Goal: Obtain resource: Download file/media

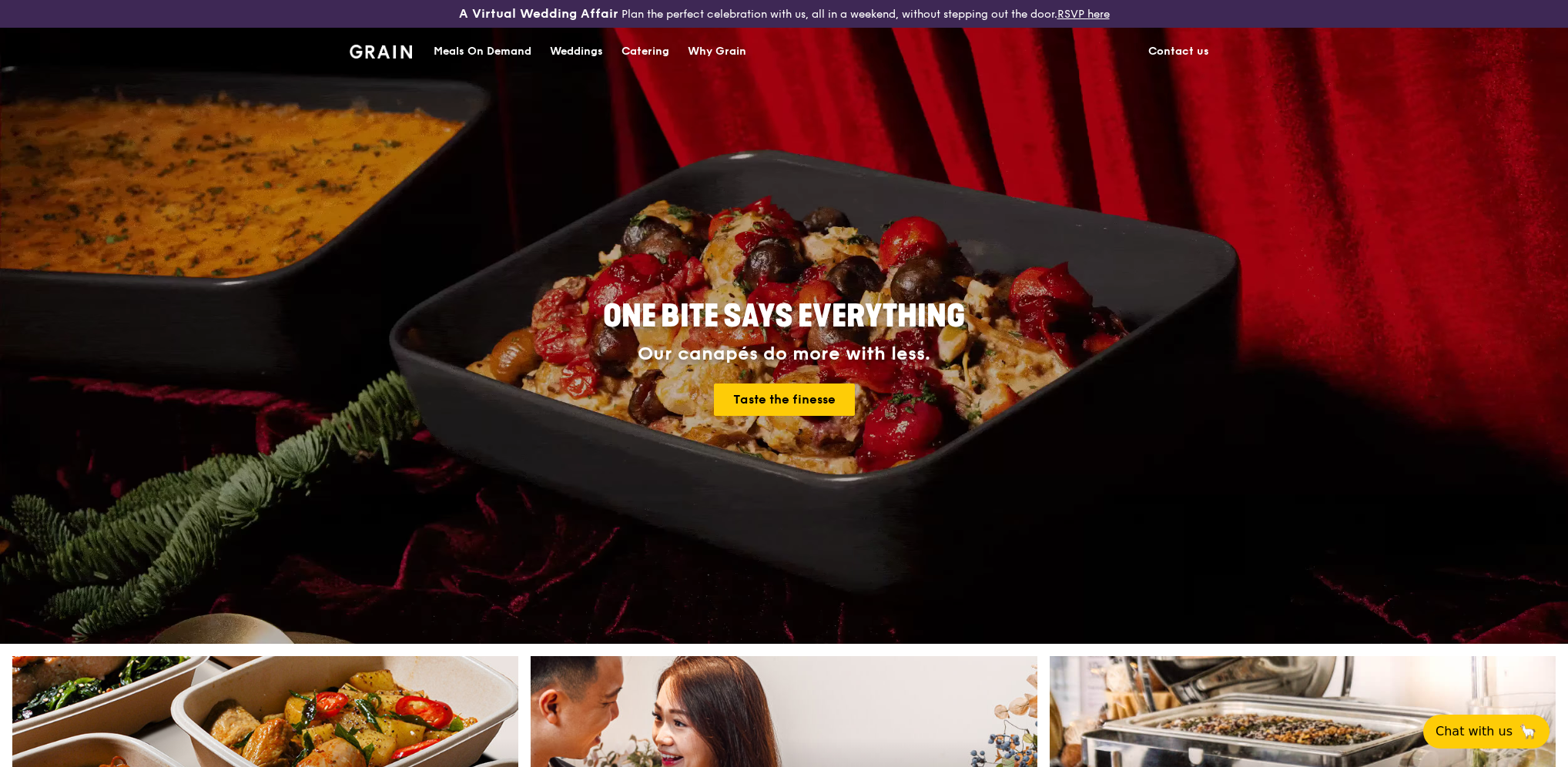
click at [645, 46] on div "Catering" at bounding box center [645, 51] width 48 height 46
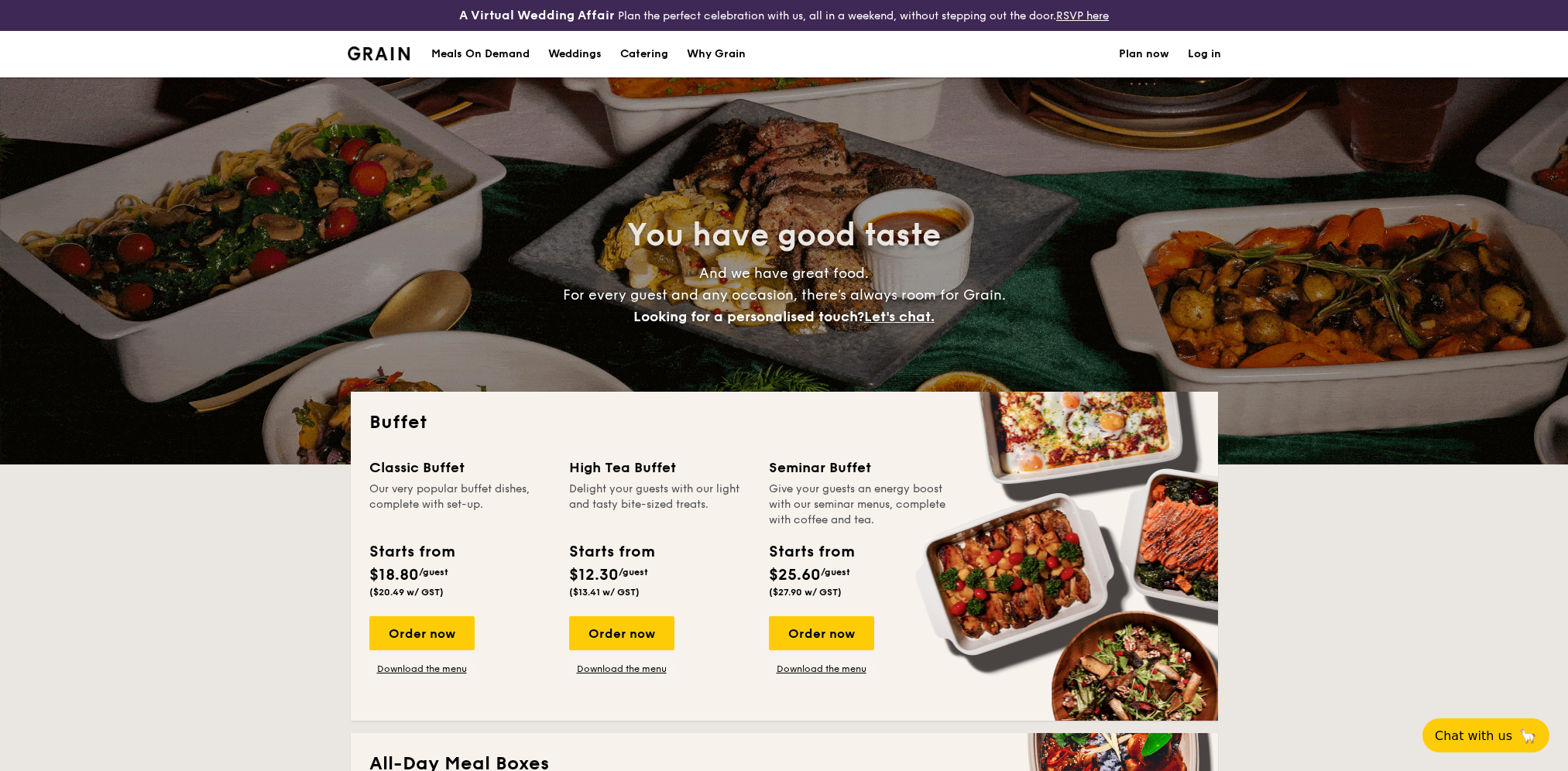
select select
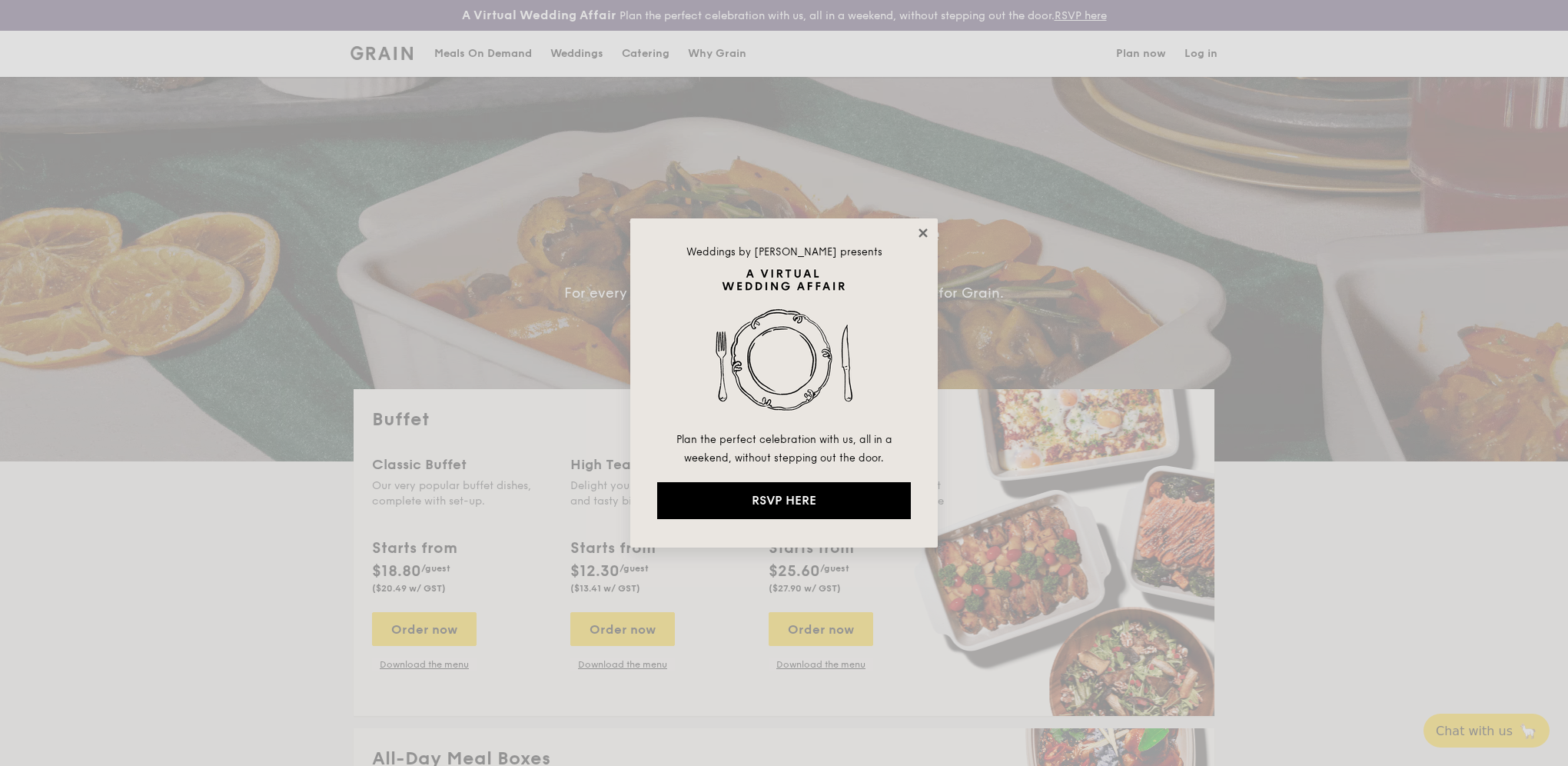
click at [921, 231] on icon at bounding box center [922, 232] width 13 height 13
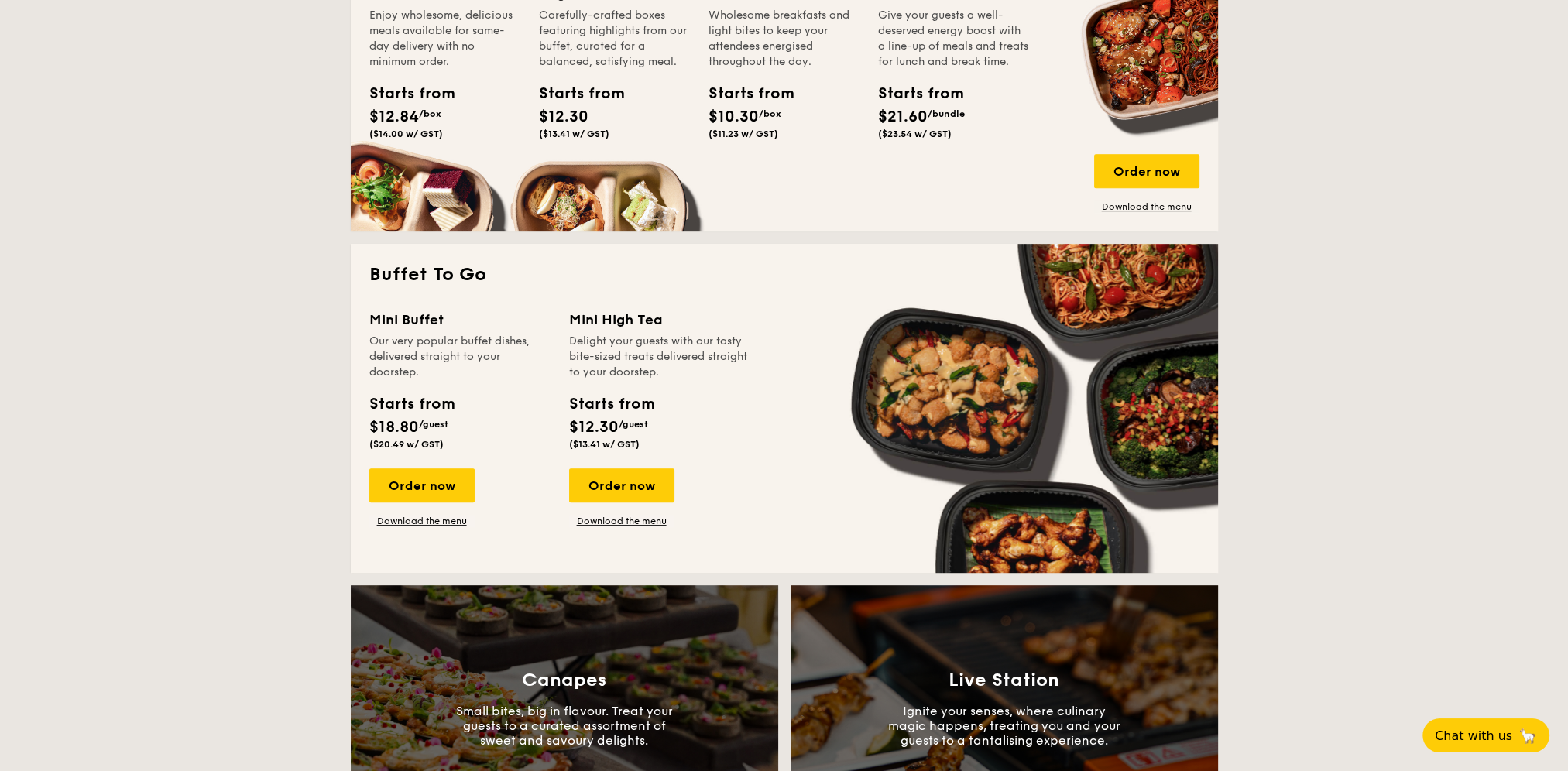
scroll to position [854, 0]
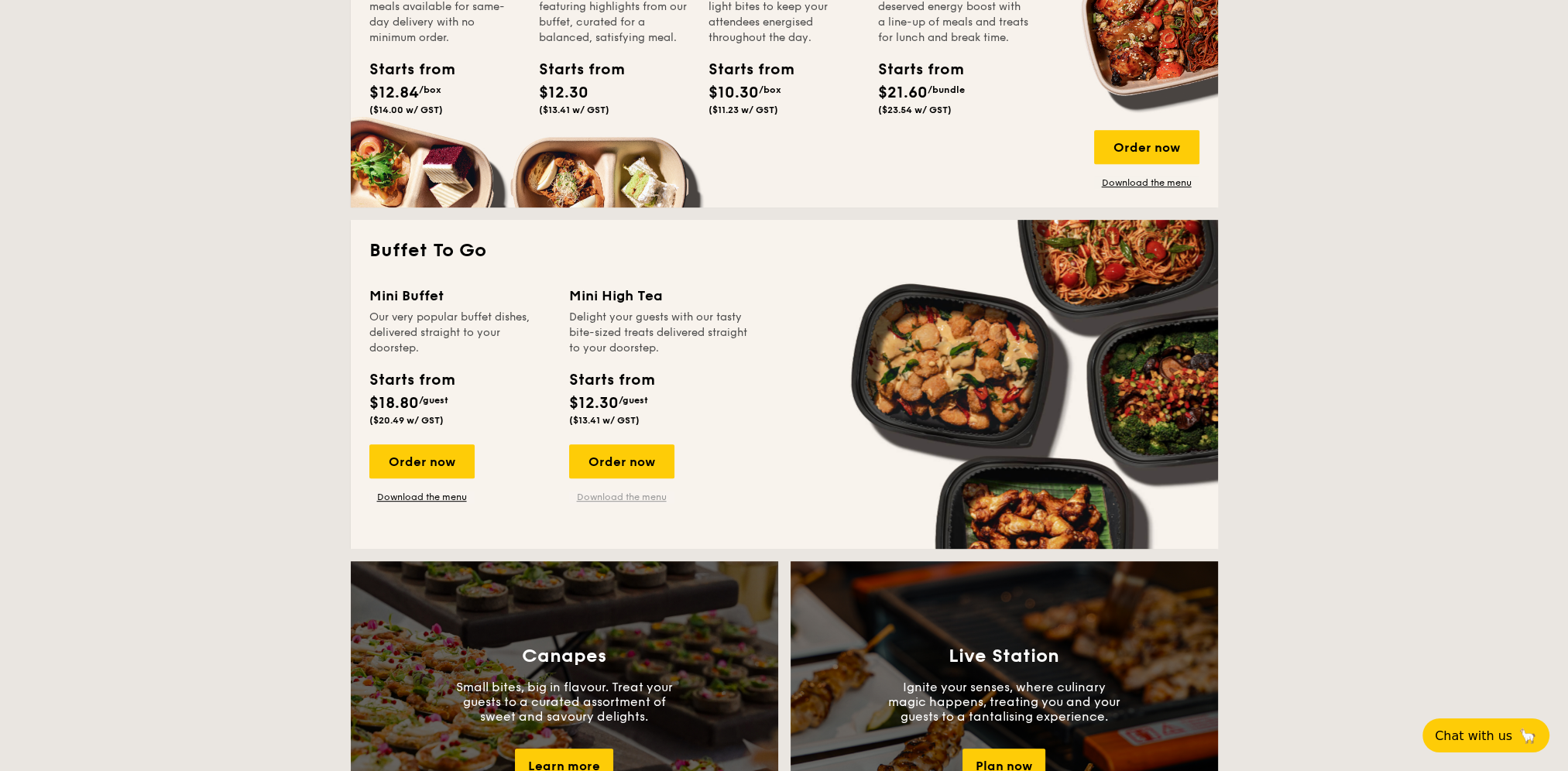
click at [607, 495] on link "Download the menu" at bounding box center [622, 497] width 105 height 13
click at [420, 495] on link "Download the menu" at bounding box center [422, 497] width 105 height 13
